Goal: Task Accomplishment & Management: Manage account settings

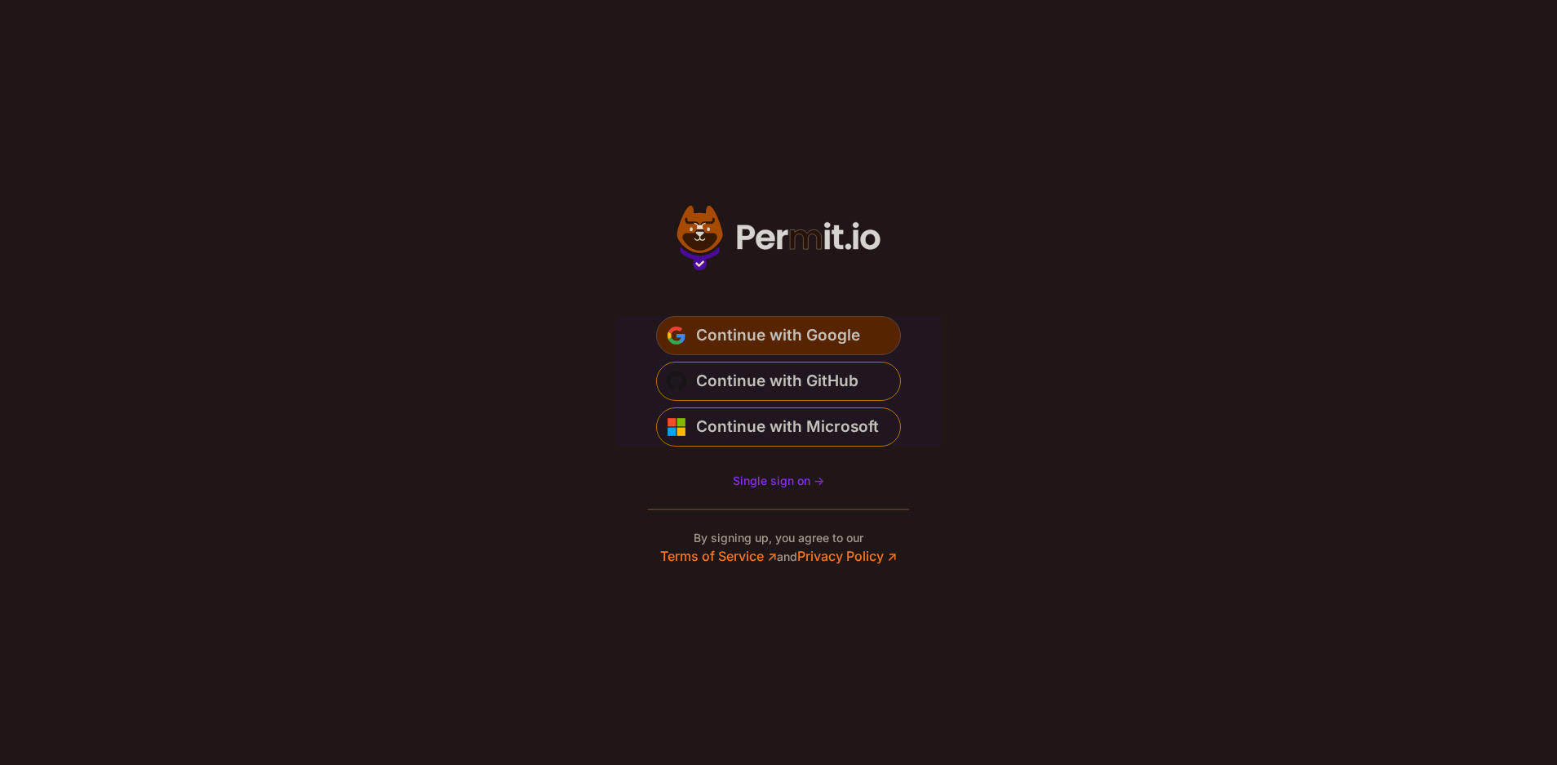
click at [858, 325] on button "Continue with Google" at bounding box center [778, 335] width 245 height 39
click at [852, 336] on span "Continue with Google" at bounding box center [778, 335] width 164 height 26
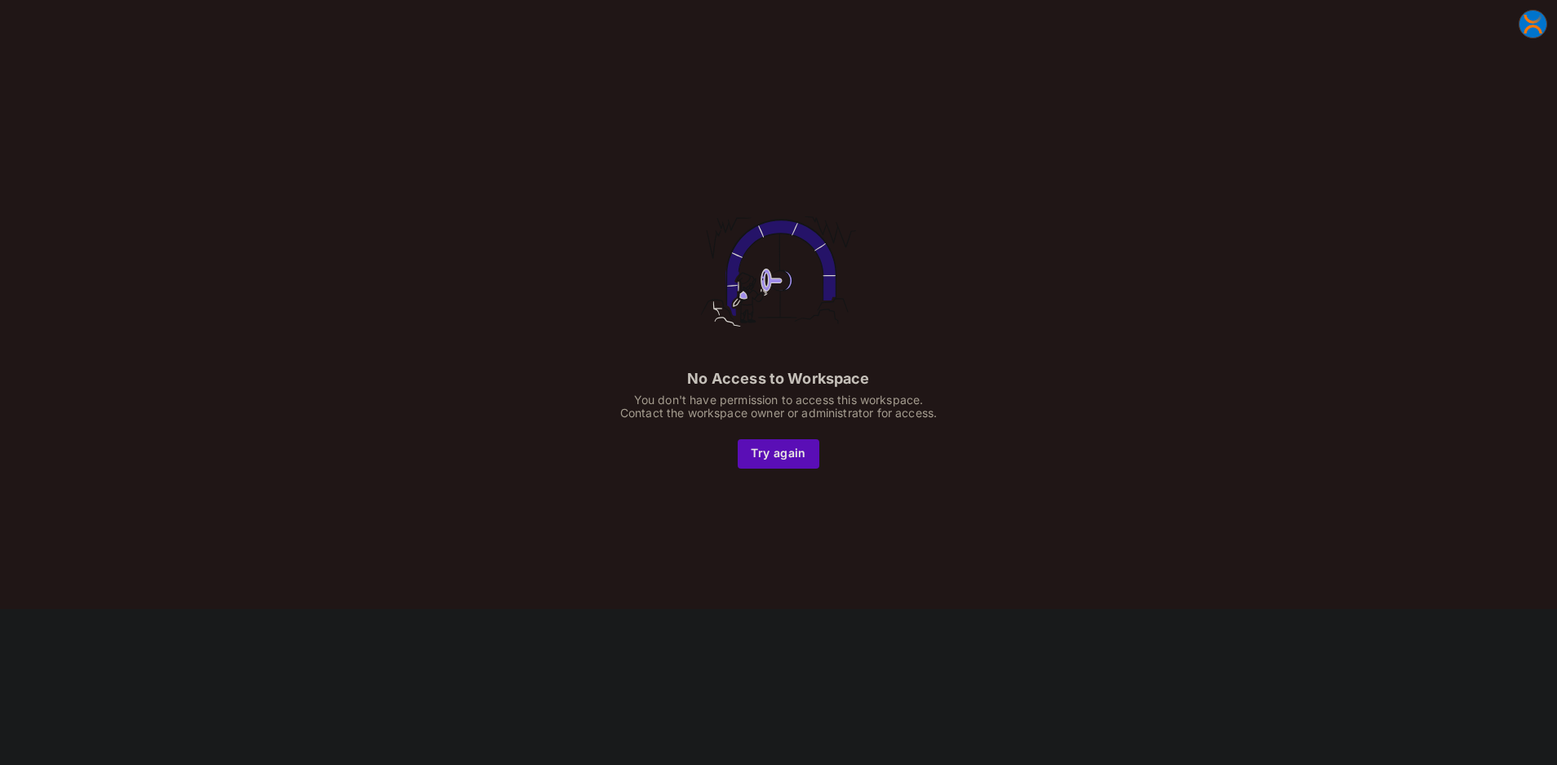
click at [1529, 24] on img at bounding box center [1532, 24] width 27 height 27
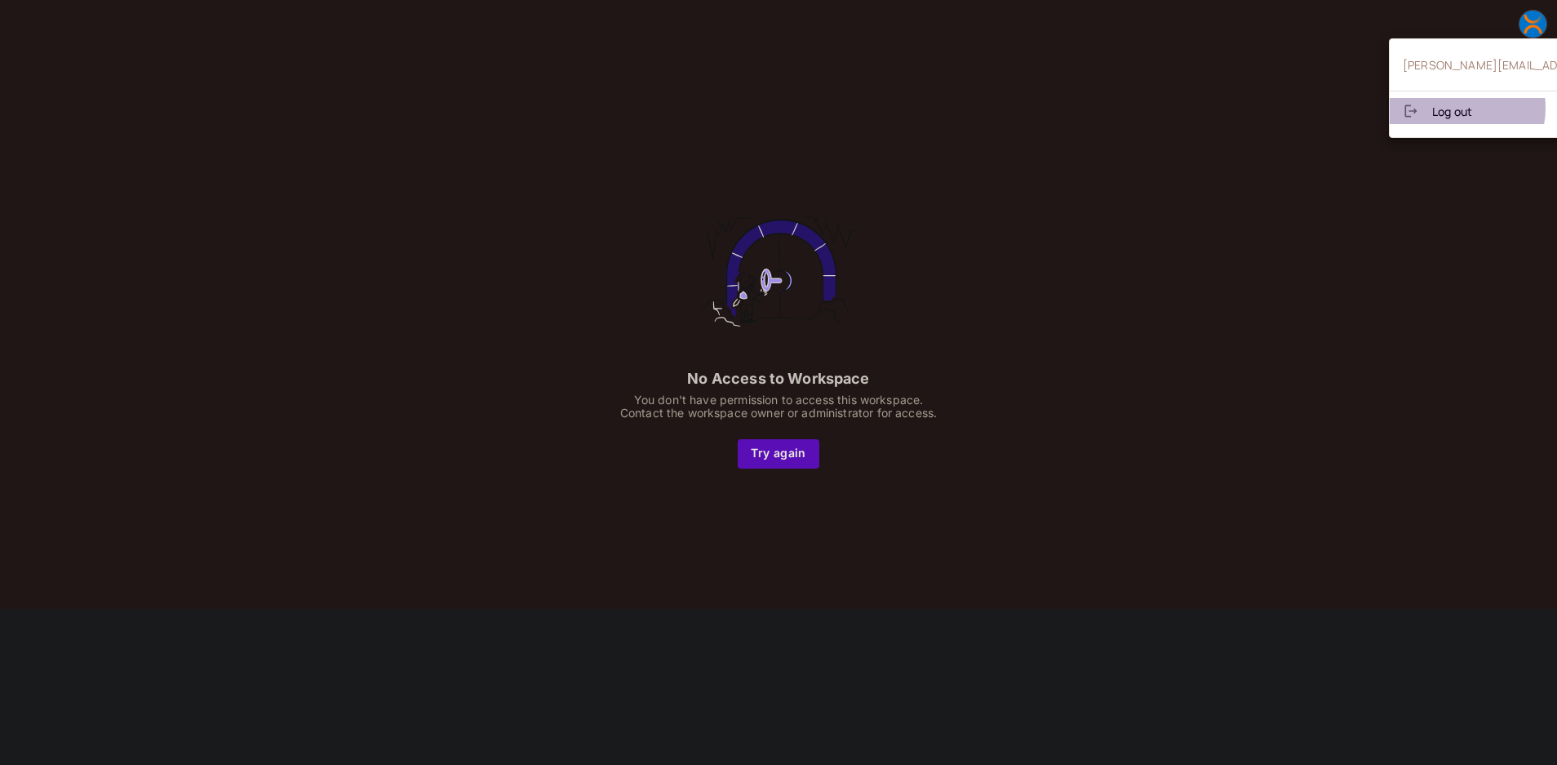
click at [1452, 108] on span "Log out" at bounding box center [1452, 112] width 40 height 16
